Goal: Task Accomplishment & Management: Manage account settings

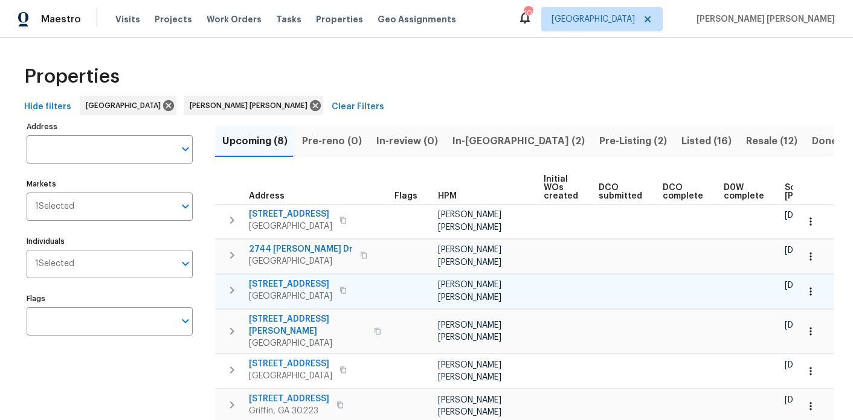
scroll to position [0, 149]
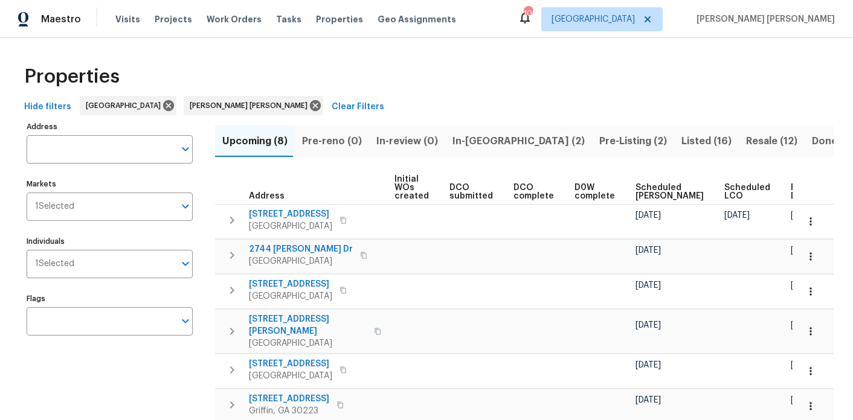
click at [791, 186] on span "Ready Date" at bounding box center [804, 192] width 27 height 17
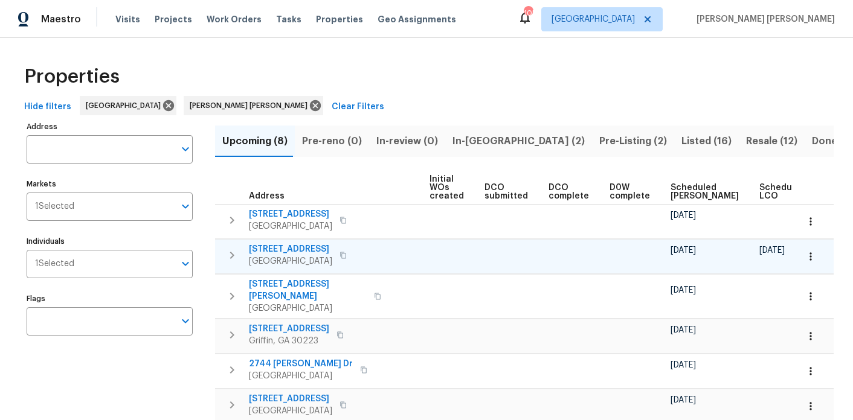
scroll to position [0, 164]
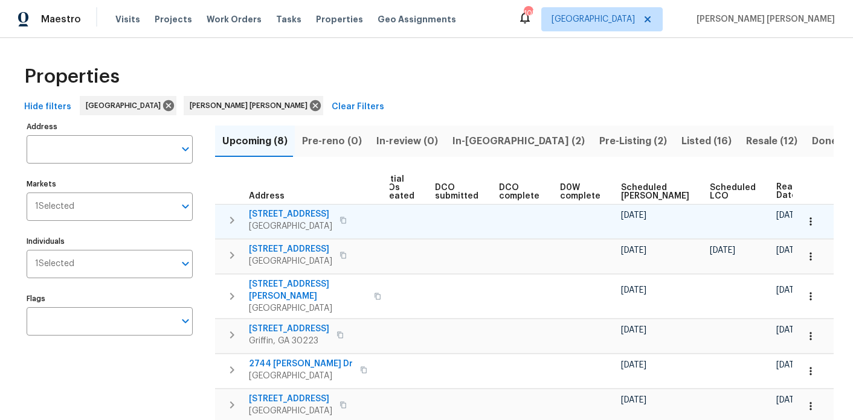
click at [280, 211] on span "805 Rum Hill Ct" at bounding box center [290, 214] width 83 height 12
click at [812, 218] on icon "button" at bounding box center [810, 222] width 12 height 12
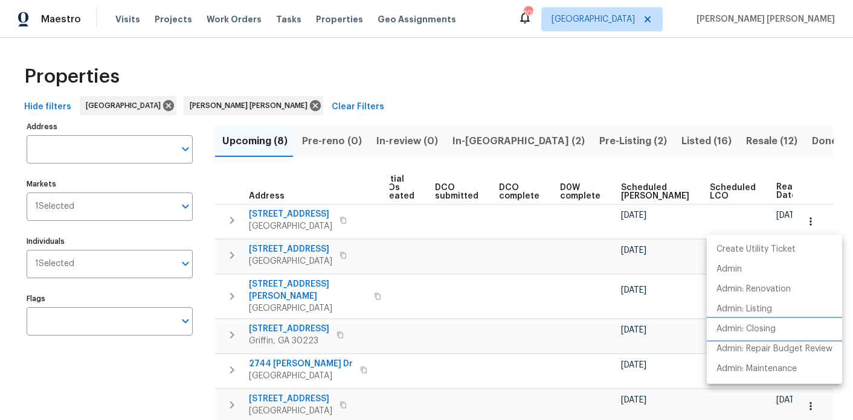
click at [766, 334] on p "Admin: Closing" at bounding box center [745, 329] width 59 height 13
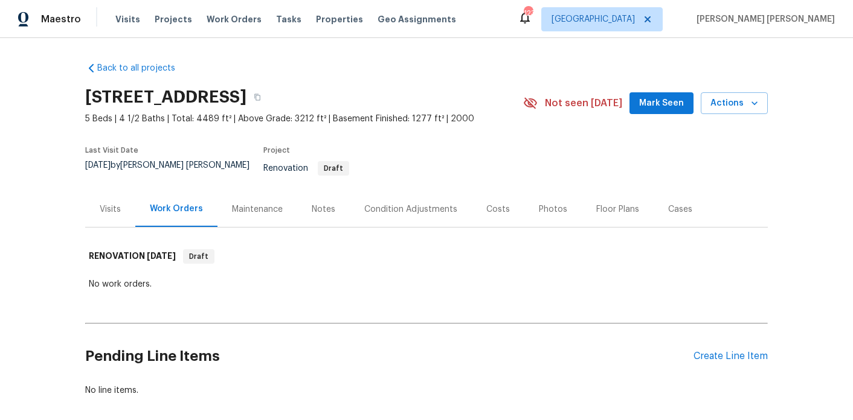
click at [327, 204] on div "Notes" at bounding box center [324, 210] width 24 height 12
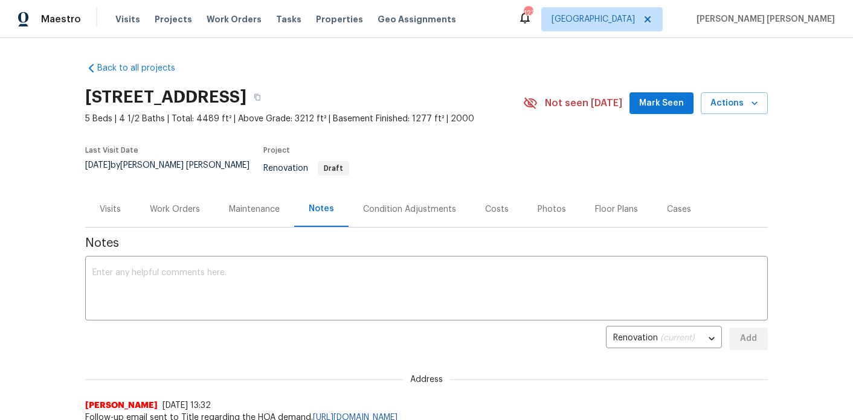
click at [428, 88] on div "[STREET_ADDRESS]" at bounding box center [304, 97] width 438 height 31
click at [261, 95] on icon "button" at bounding box center [257, 97] width 7 height 7
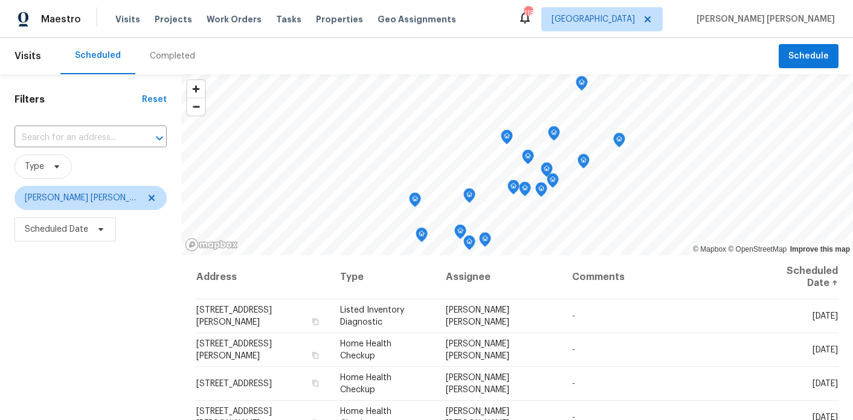
scroll to position [172, 0]
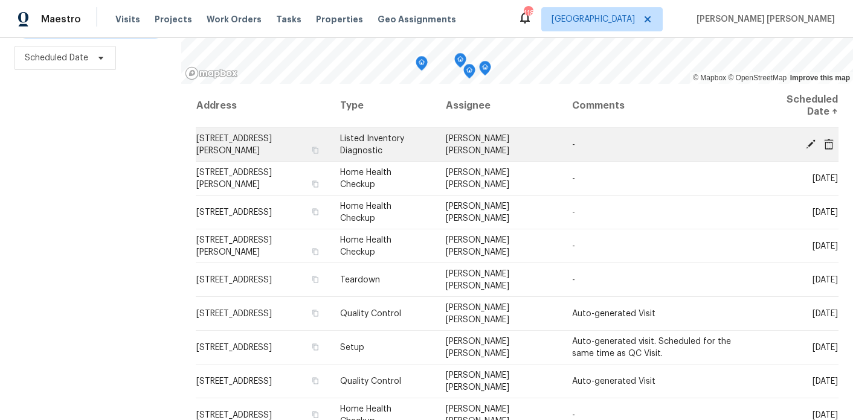
click at [809, 138] on icon at bounding box center [810, 143] width 11 height 11
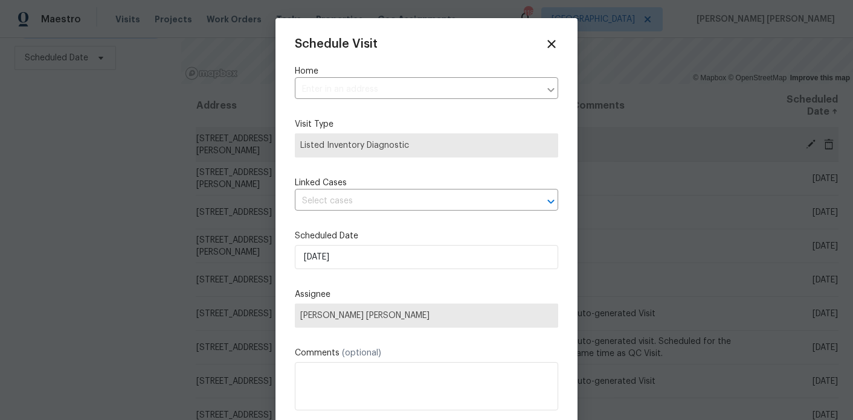
type input "641 Morningside Dr, Stockbridge, GA 30281"
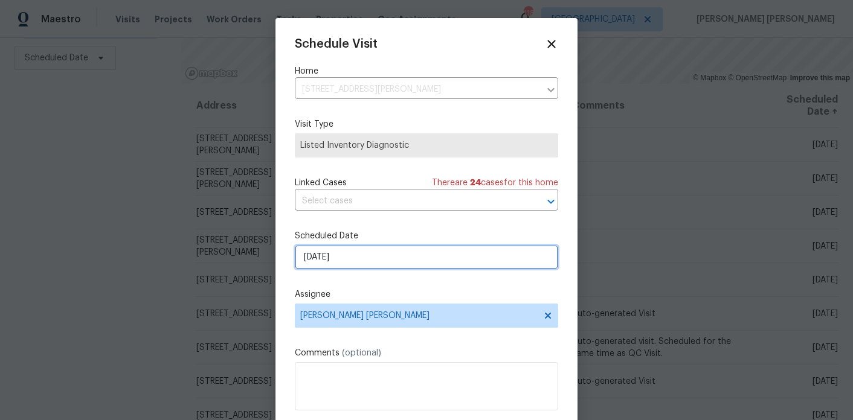
click at [359, 251] on input "9/5/2025" at bounding box center [426, 257] width 263 height 24
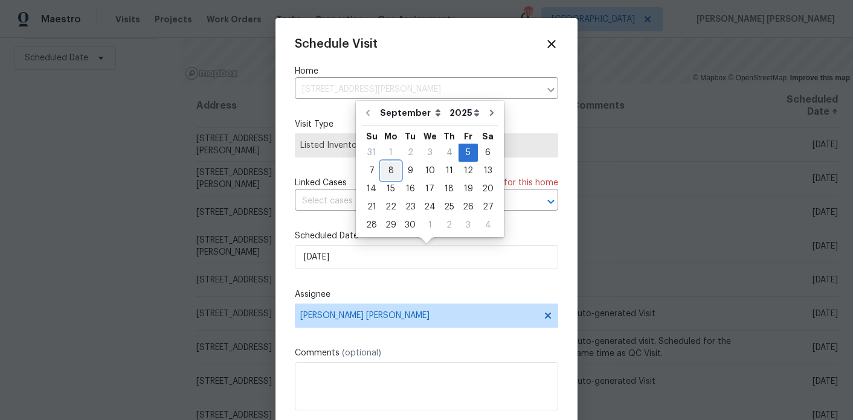
click at [393, 164] on div "8" at bounding box center [390, 170] width 19 height 17
type input "9/8/2025"
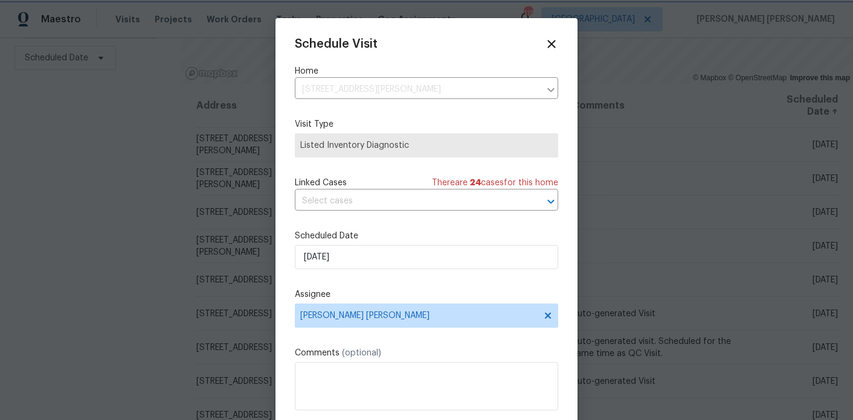
scroll to position [22, 0]
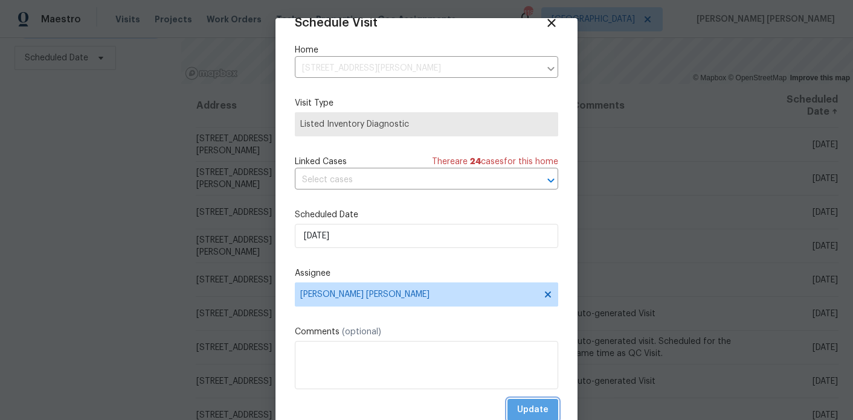
click at [524, 414] on span "Update" at bounding box center [532, 410] width 31 height 15
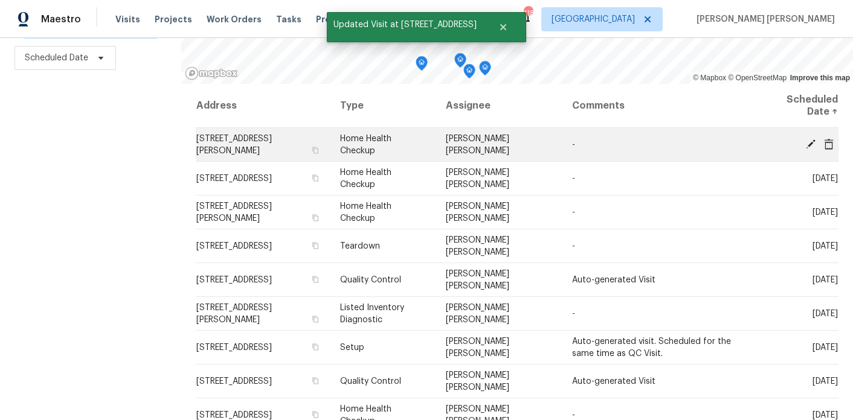
click at [806, 141] on icon at bounding box center [810, 143] width 11 height 11
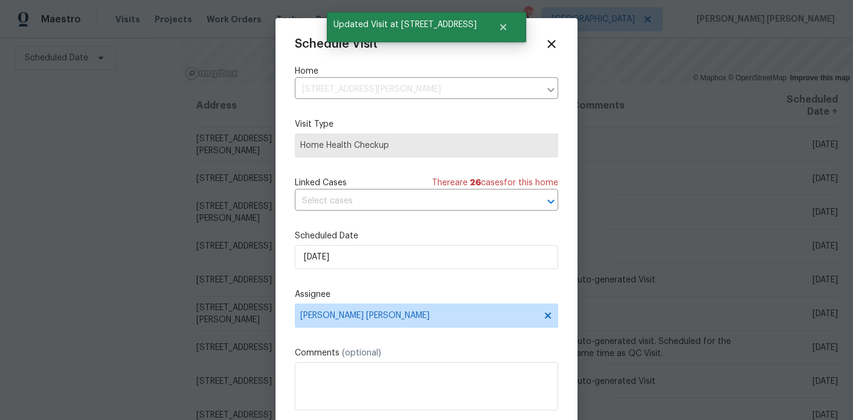
click at [342, 219] on div "Schedule Visit Home 6296 Flamingo Way, Morrow, GA 30260 ​ Visit Type Home Healt…" at bounding box center [426, 239] width 263 height 405
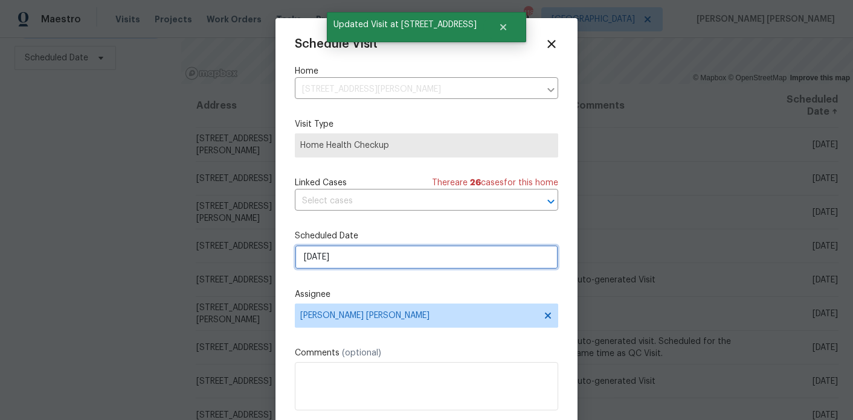
click at [342, 257] on input "9/5/2025" at bounding box center [426, 257] width 263 height 24
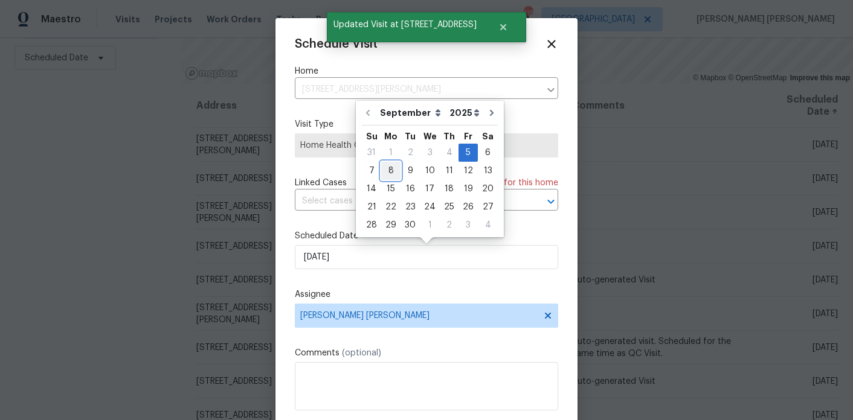
click at [390, 162] on div "8" at bounding box center [390, 171] width 19 height 18
type input "9/8/2025"
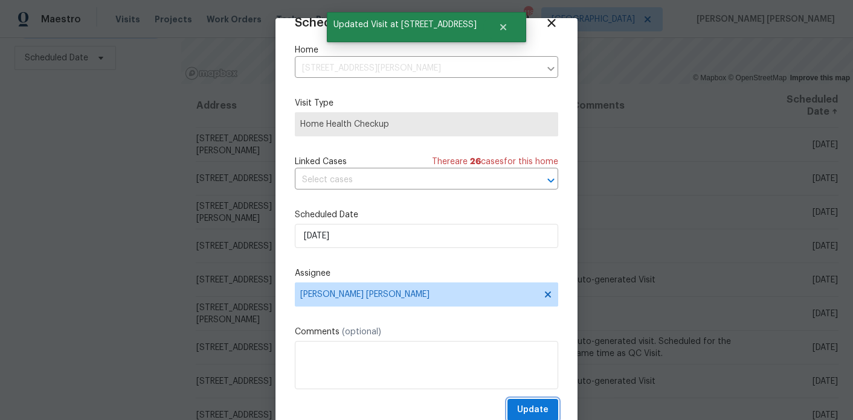
click at [527, 407] on span "Update" at bounding box center [532, 410] width 31 height 15
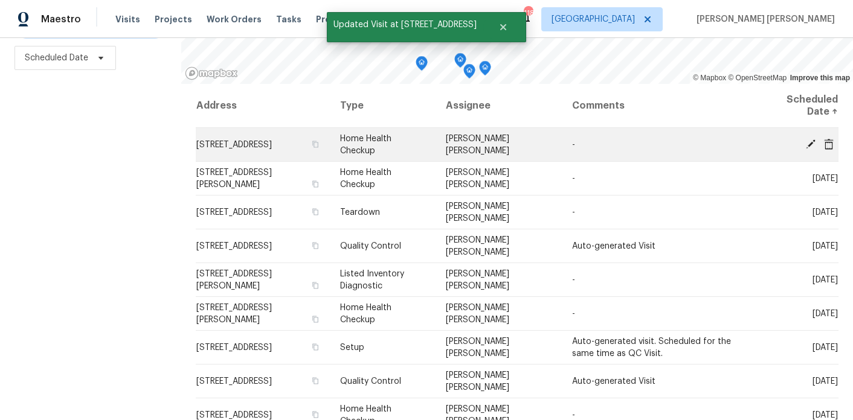
click at [813, 140] on icon at bounding box center [811, 144] width 10 height 10
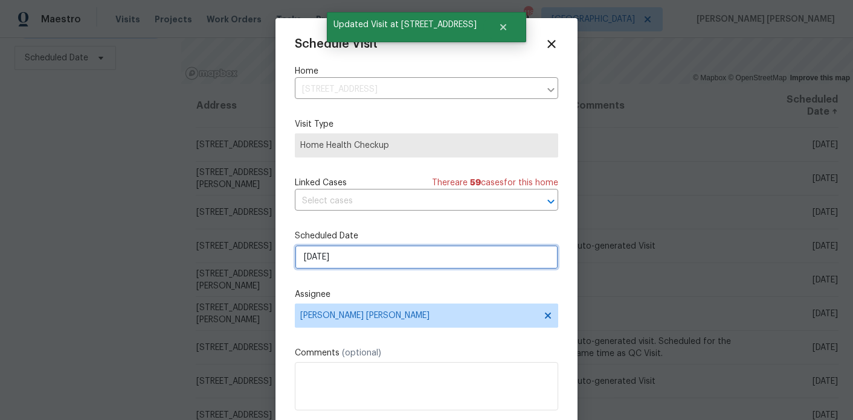
click at [332, 254] on input "9/5/2025" at bounding box center [426, 257] width 263 height 24
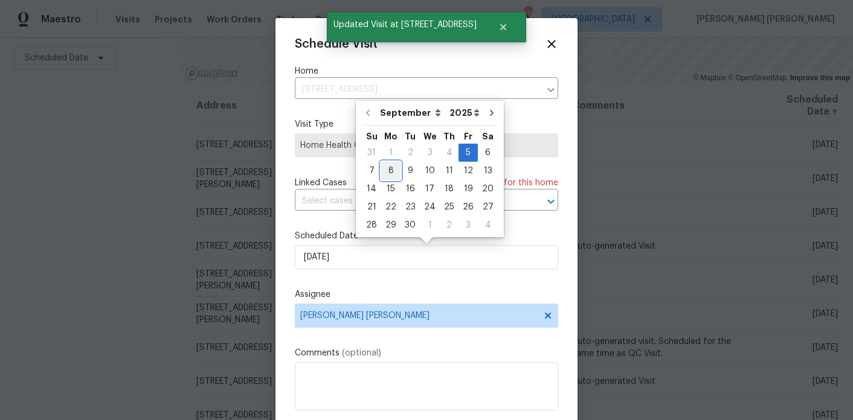
click at [390, 162] on div "8" at bounding box center [390, 170] width 19 height 17
type input "9/8/2025"
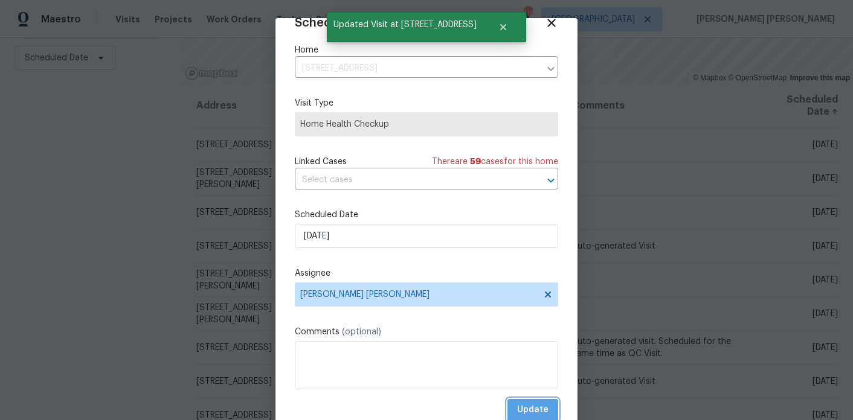
click at [515, 410] on button "Update" at bounding box center [532, 410] width 51 height 22
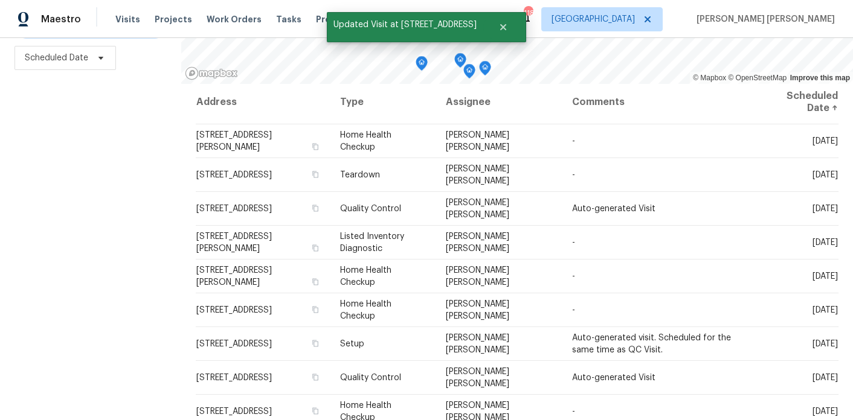
scroll to position [0, 0]
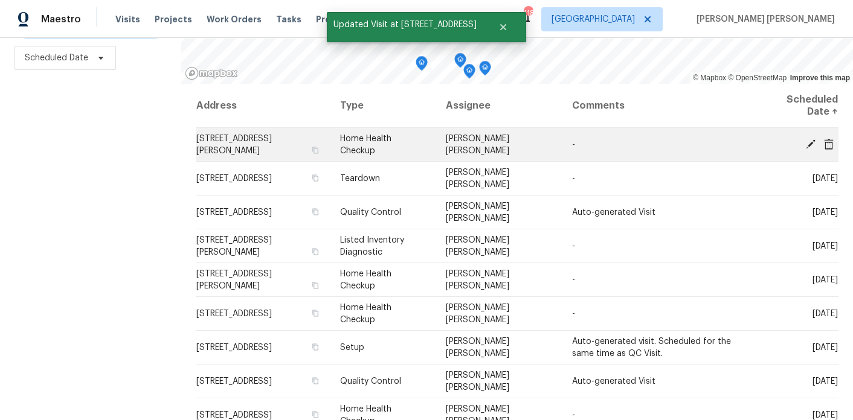
click at [827, 141] on icon at bounding box center [829, 143] width 10 height 11
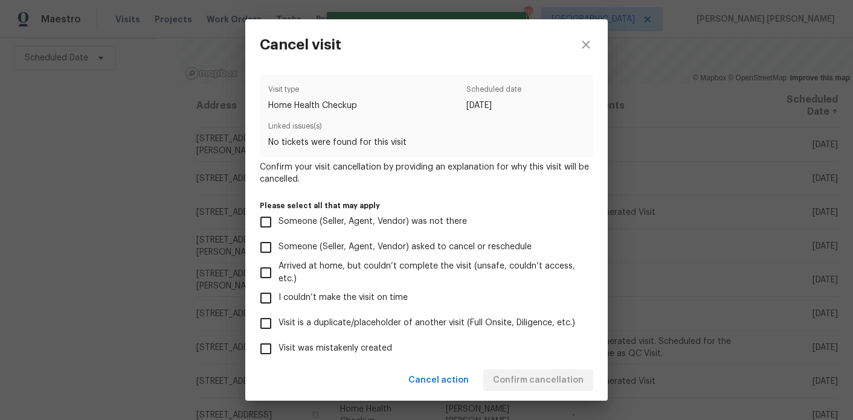
click at [331, 348] on span "Visit was mistakenly created" at bounding box center [335, 348] width 114 height 13
click at [278, 348] on input "Visit was mistakenly created" at bounding box center [265, 348] width 25 height 25
checkbox input "true"
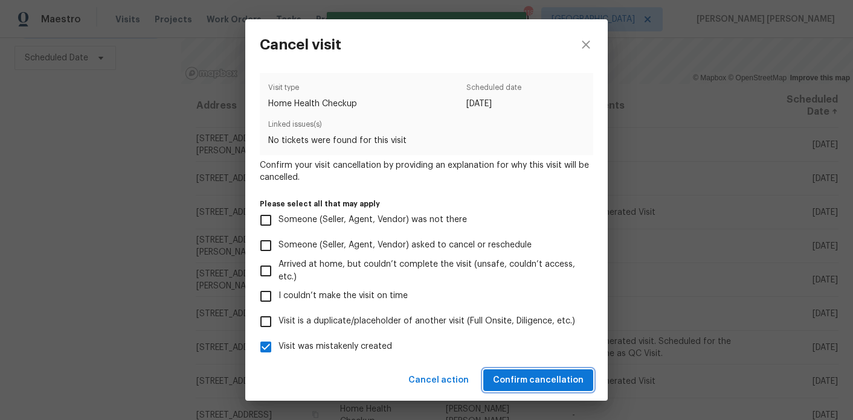
click at [540, 377] on span "Confirm cancellation" at bounding box center [538, 380] width 91 height 15
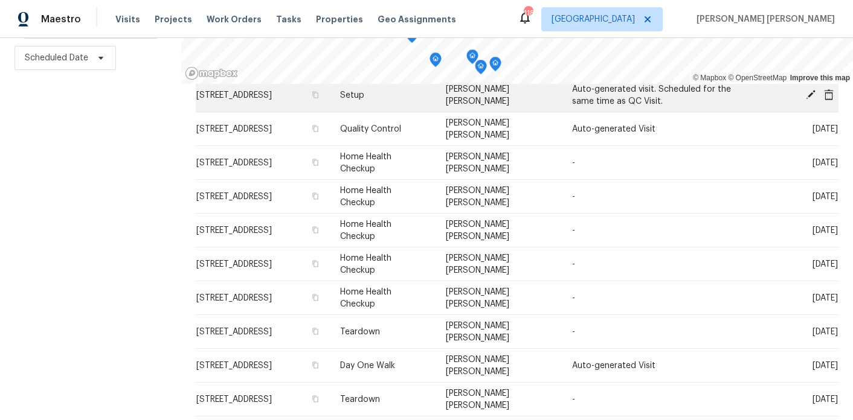
scroll to position [224, 0]
